Goal: Use online tool/utility: Utilize a website feature to perform a specific function

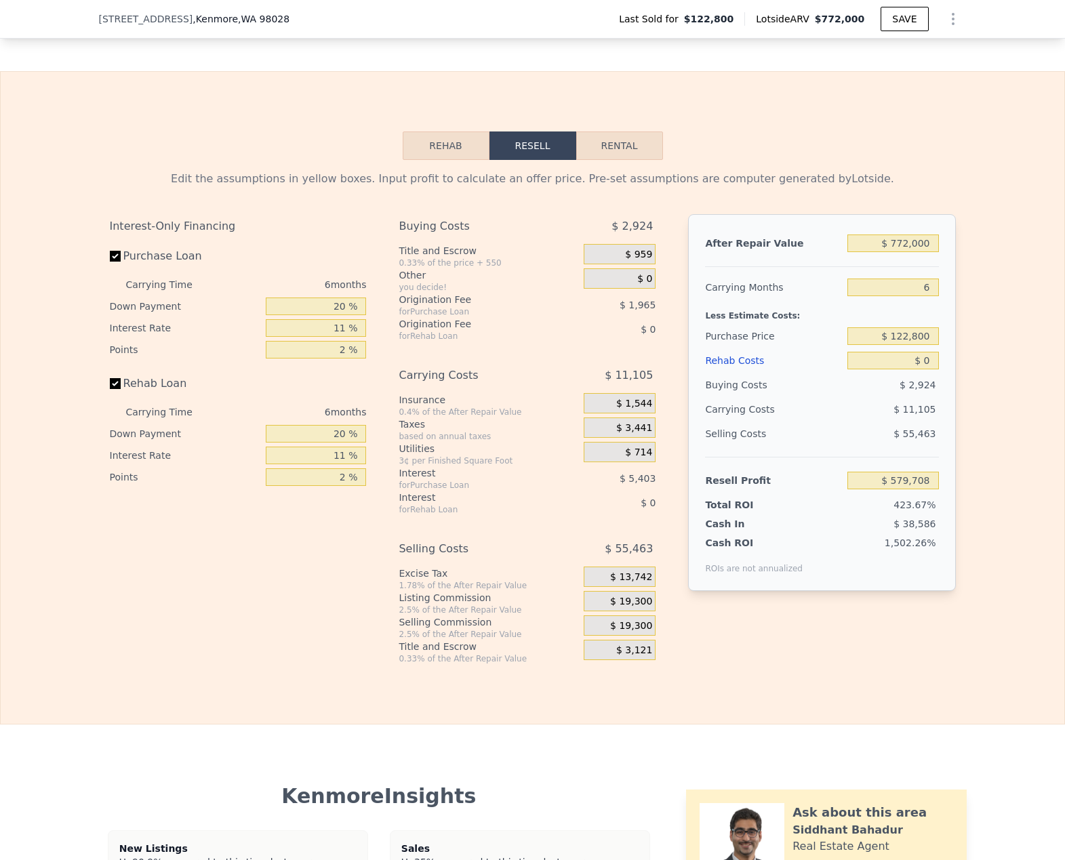
scroll to position [1871, 0]
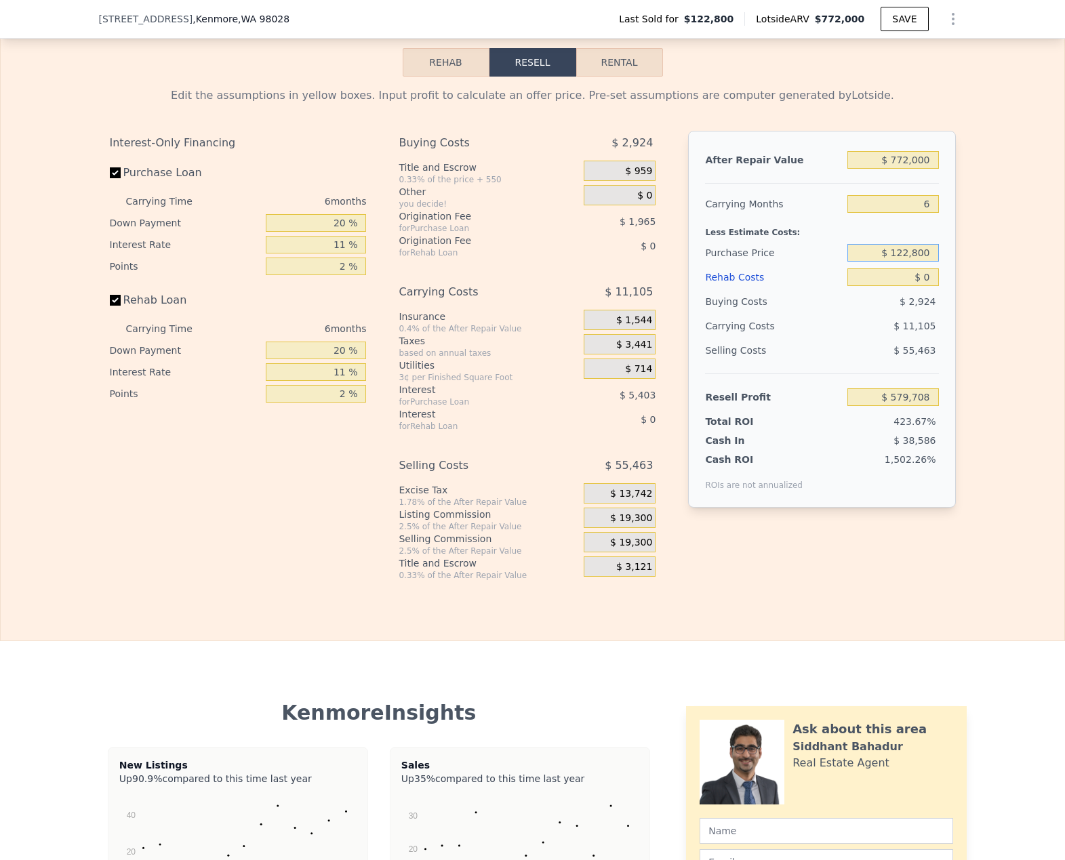
drag, startPoint x: 926, startPoint y: 271, endPoint x: 697, endPoint y: 250, distance: 230.0
click at [697, 253] on div "After Repair Value $ 772,000 Carrying Months 6 Less Estimate Costs: Purchase Pr…" at bounding box center [821, 319] width 267 height 377
type input "$ 5"
type input "$ 575,000"
type input "$ 98,871"
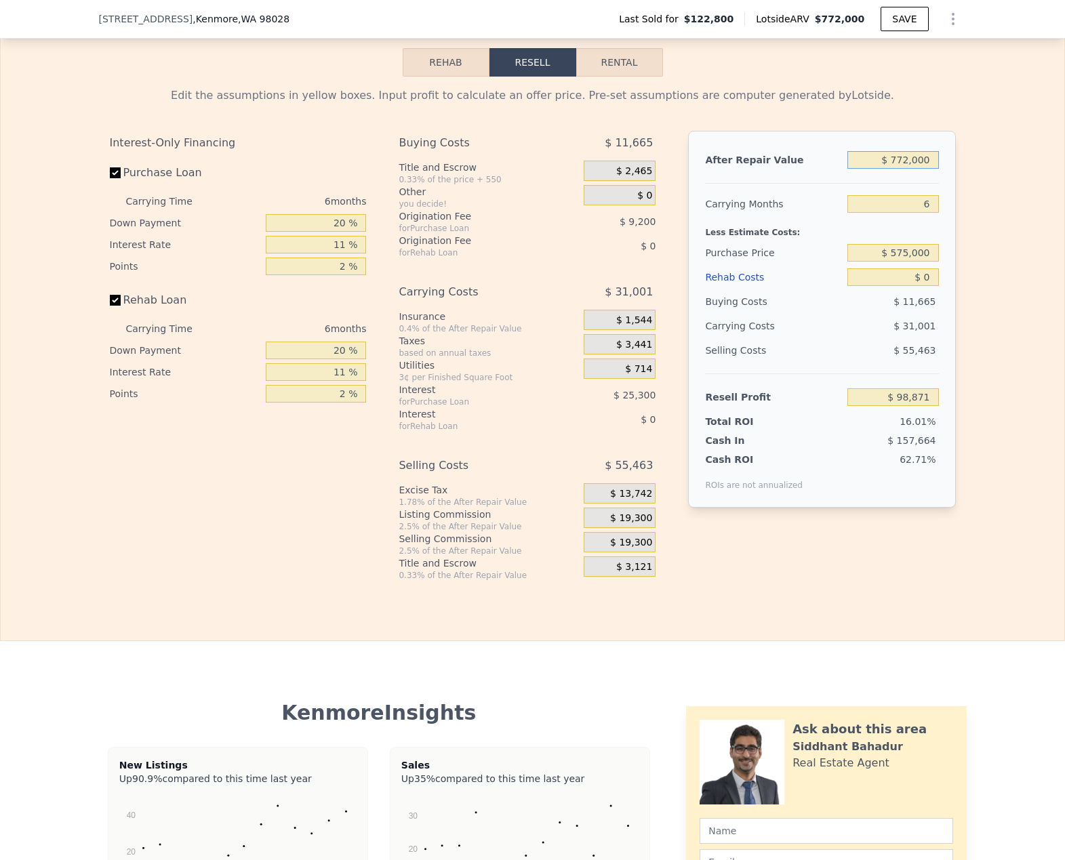
drag, startPoint x: 834, startPoint y: 177, endPoint x: 816, endPoint y: 177, distance: 18.3
click at [816, 172] on div "After Repair Value $ 772,000" at bounding box center [821, 160] width 233 height 24
type input "$ 8"
type input "-$ 616,664"
type input "$ 82"
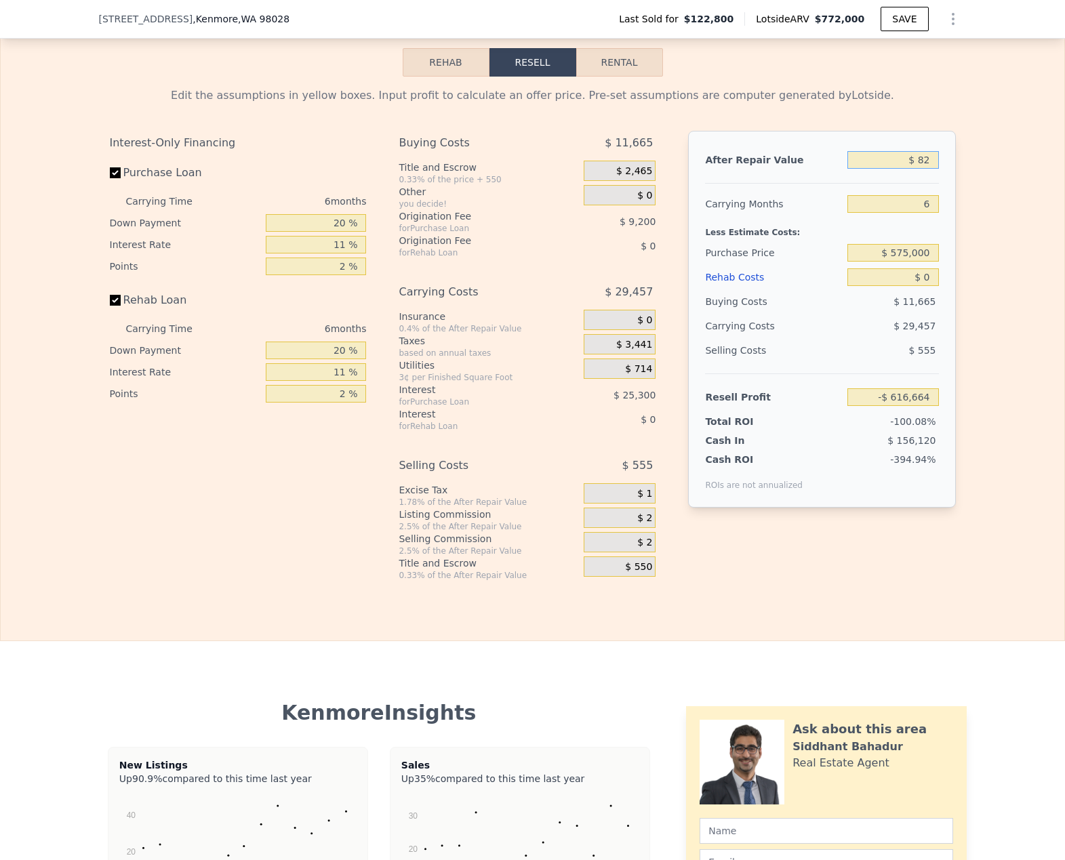
type input "-$ 616,595"
type input "$ 825"
type input "-$ 615,909"
type input "$ 8,250"
type input "-$ 609,025"
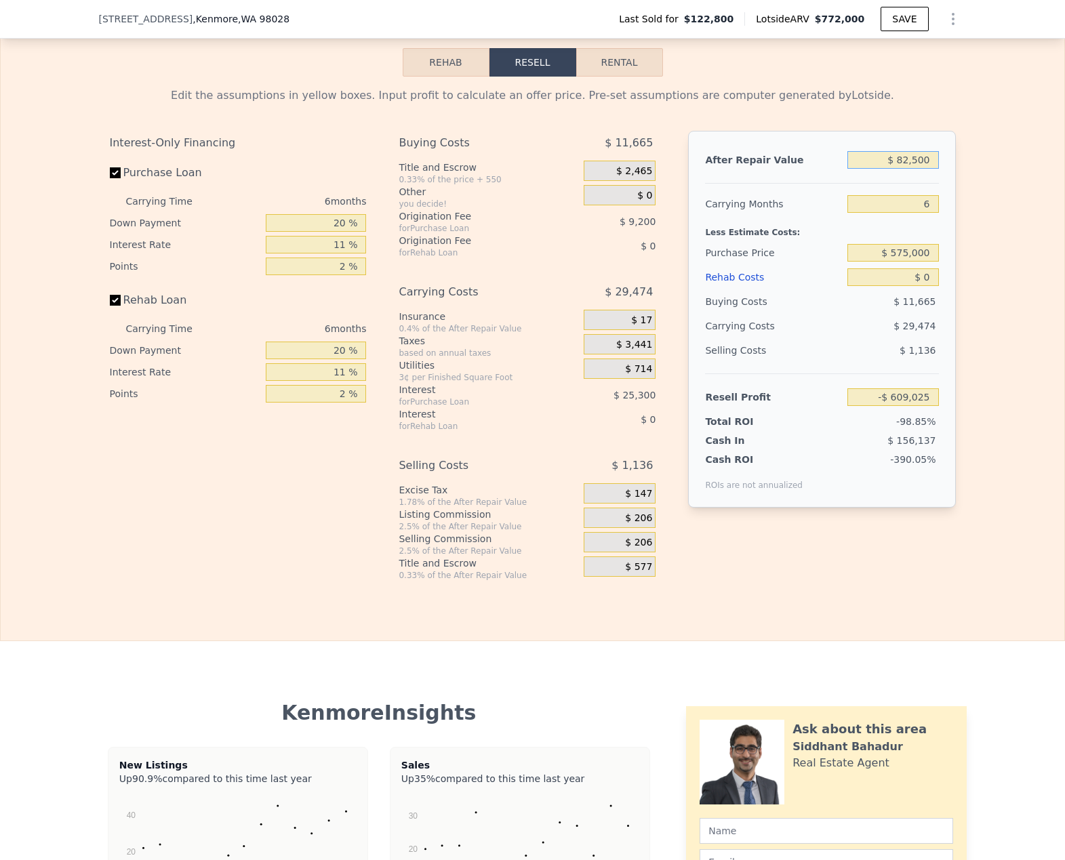
type input "$ 825,000"
type input "$ 147,996"
type input "$ 825,000"
drag, startPoint x: 892, startPoint y: 299, endPoint x: 1175, endPoint y: 289, distance: 283.4
click at [1064, 289] on html "Search an address or region Solutions Company Open main menu Log In Free Accoun…" at bounding box center [532, 430] width 1065 height 860
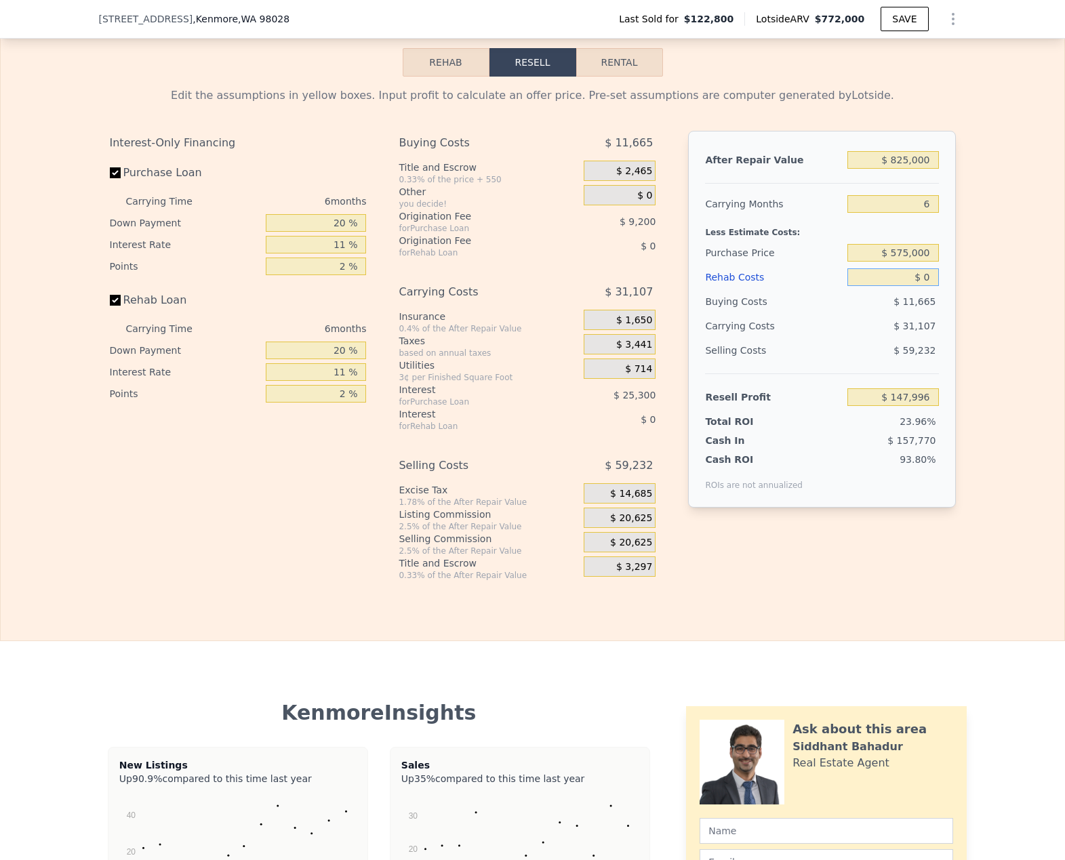
type input "$ 10"
type input "$ 147,986"
type input "$ 100"
type input "$ 147,888"
type input "$ 1,000"
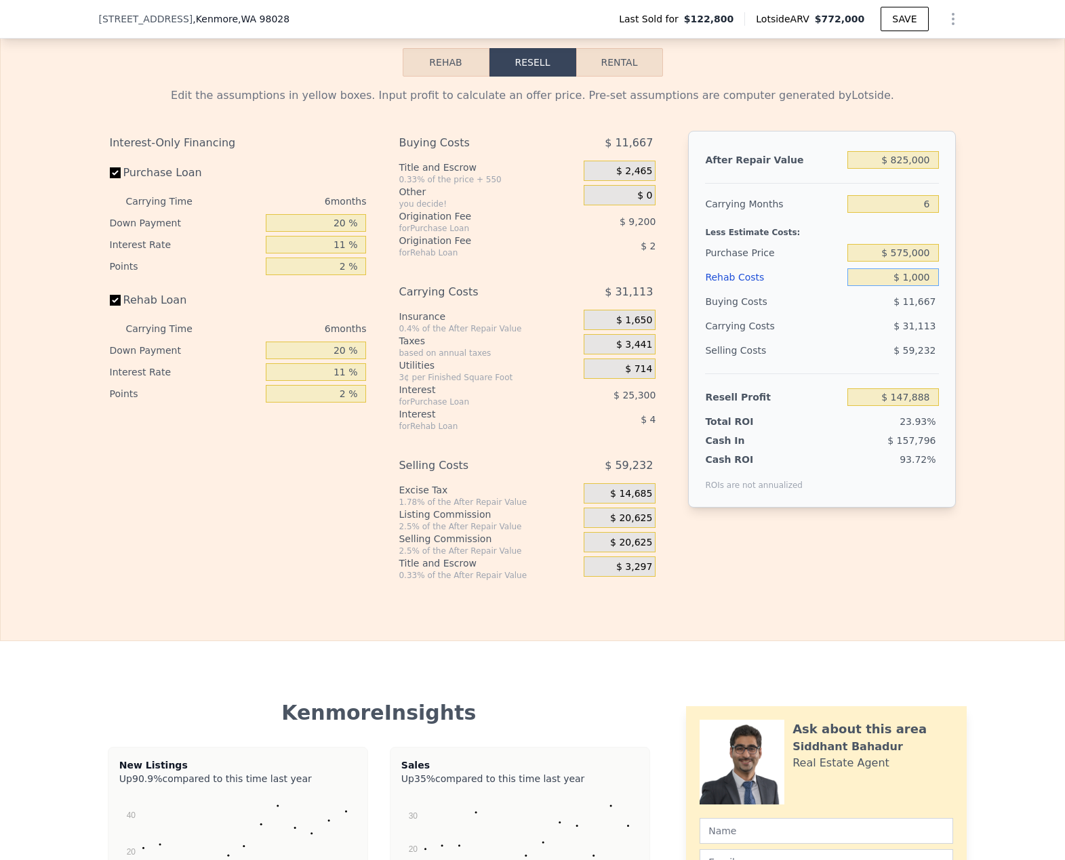
type input "$ 146,938"
type input "$ 10,000"
type input "$ 137,398"
type input "$ 100,000"
type input "$ 41,998"
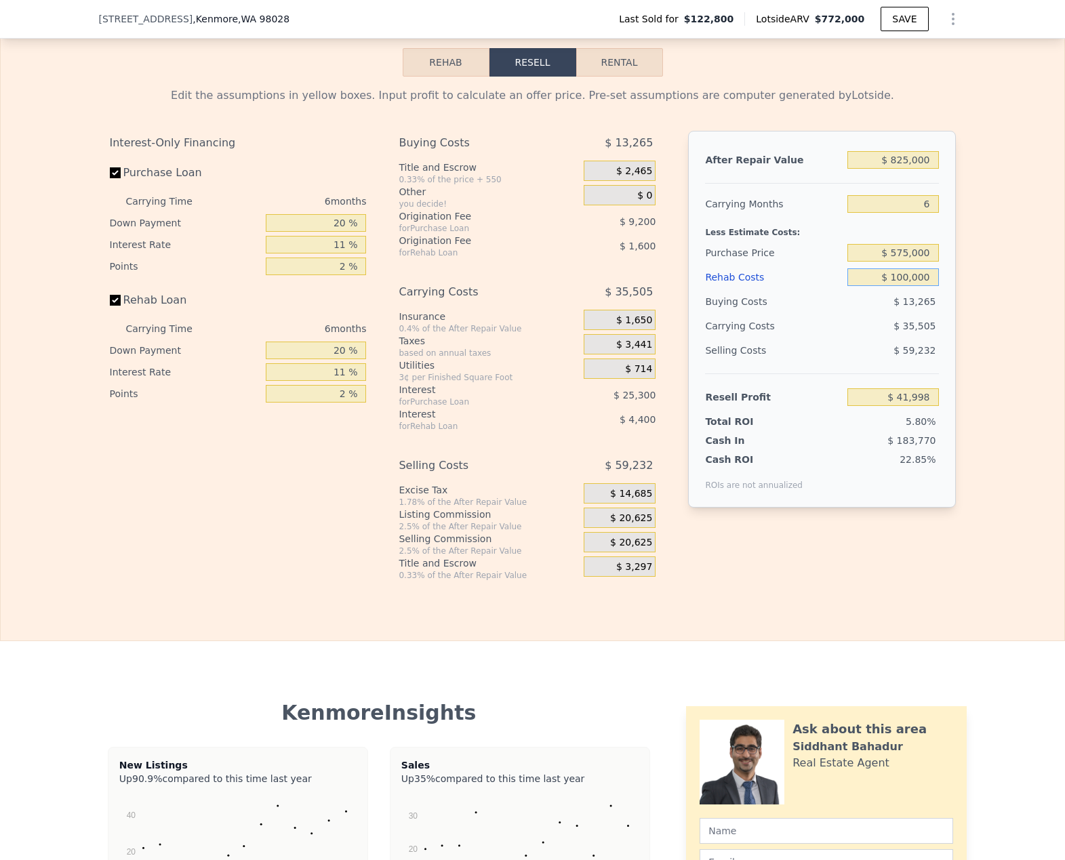
type input "$ 100,000"
